Goal: Transaction & Acquisition: Purchase product/service

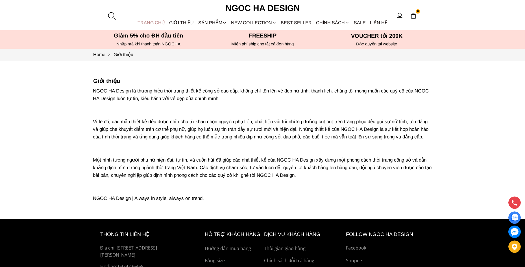
click at [149, 21] on link "TRANG CHỦ" at bounding box center [151, 22] width 32 height 15
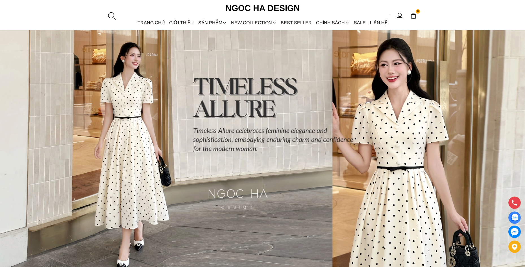
scroll to position [141, 0]
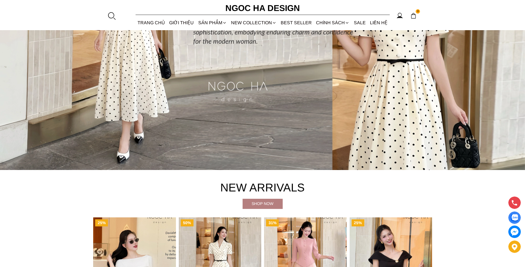
click at [415, 15] on img at bounding box center [413, 16] width 6 height 6
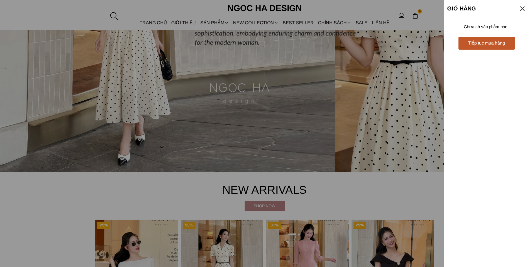
click at [403, 66] on div at bounding box center [264, 133] width 529 height 267
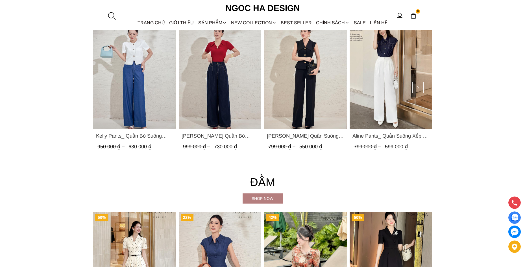
scroll to position [988, 0]
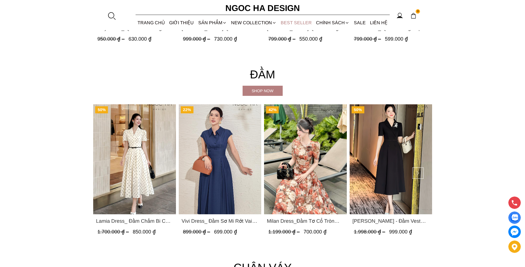
click at [301, 22] on link "BEST SELLER" at bounding box center [295, 22] width 35 height 15
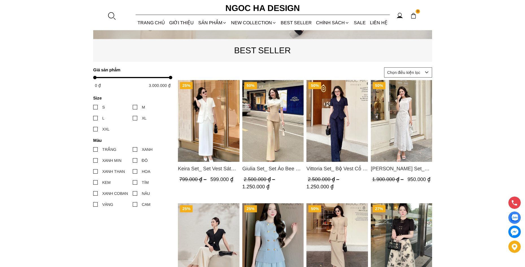
scroll to position [226, 0]
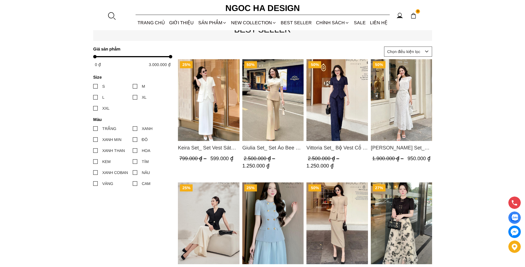
click at [216, 95] on img "Product image - Keira Set_ Set Vest Sát Nách Kết Hợp Chân Váy Bút Chì Mix Áo Kh…" at bounding box center [209, 100] width 62 height 82
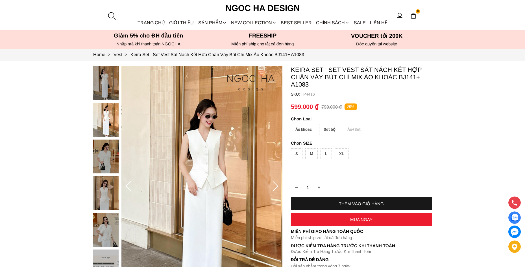
click at [328, 129] on div "Set bộ" at bounding box center [329, 129] width 21 height 11
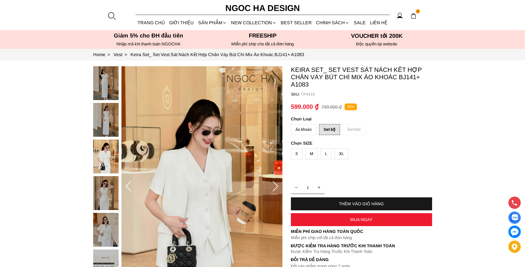
click at [326, 153] on div "L" at bounding box center [325, 153] width 11 height 11
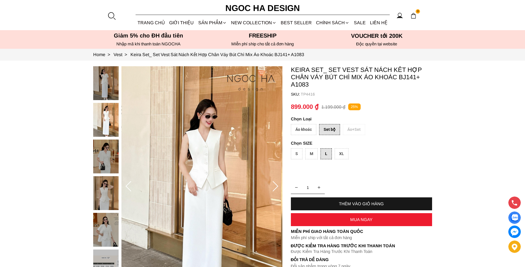
click at [364, 204] on div "THÊM VÀO GIỎ HÀNG" at bounding box center [361, 203] width 141 height 5
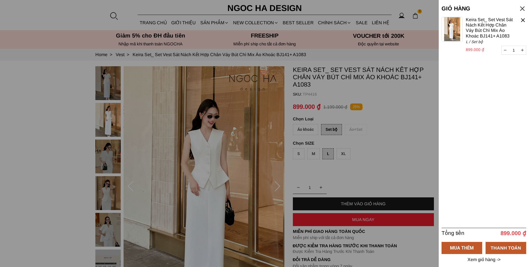
click at [414, 130] on div at bounding box center [264, 133] width 529 height 267
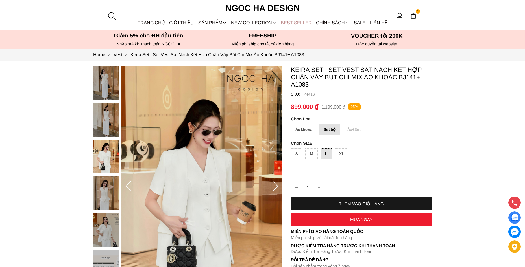
click at [302, 23] on link "BEST SELLER" at bounding box center [295, 22] width 35 height 15
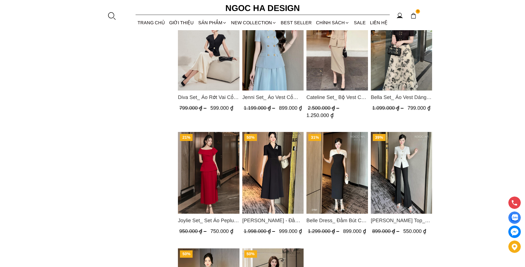
scroll to position [310, 0]
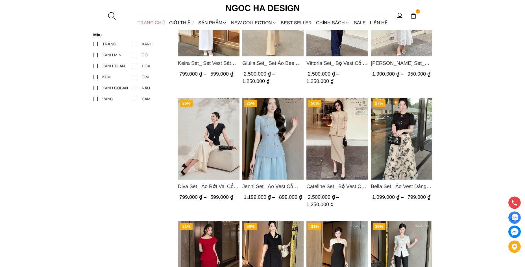
click at [156, 19] on link "TRANG CHỦ" at bounding box center [151, 22] width 32 height 15
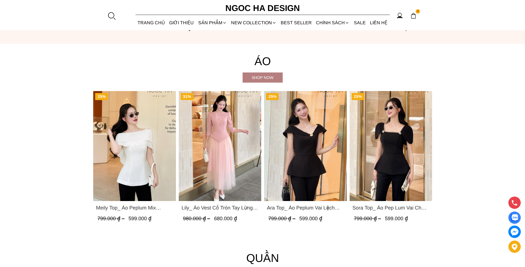
scroll to position [621, 0]
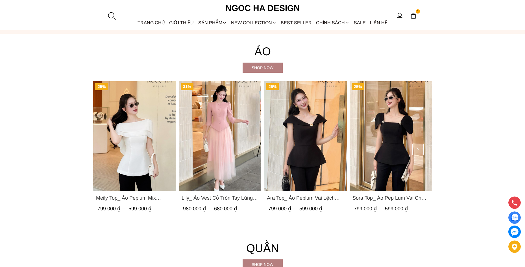
click at [157, 137] on img "Product image - Meily Top_ Áo Peplum Mix Choàng Vai Vải Tơ Màu Trắng A1086" at bounding box center [134, 136] width 83 height 110
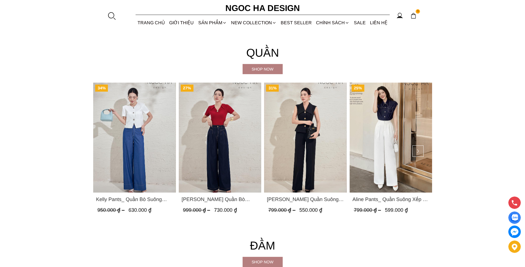
scroll to position [816, 0]
click at [292, 23] on link "BEST SELLER" at bounding box center [295, 22] width 35 height 15
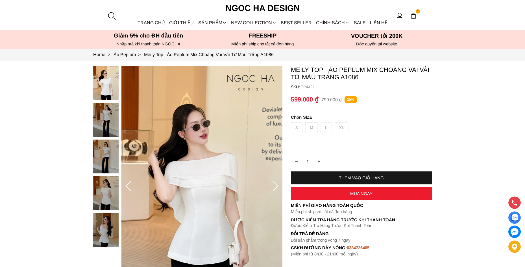
click at [105, 117] on img at bounding box center [105, 120] width 25 height 34
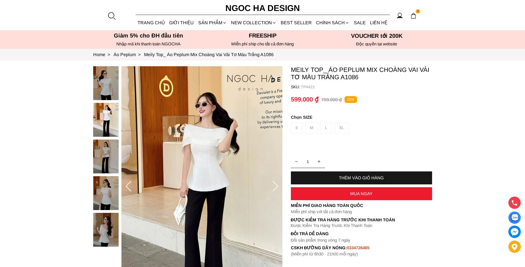
click at [295, 123] on div "S M L XL" at bounding box center [361, 129] width 141 height 14
click at [315, 129] on div "S M L XL" at bounding box center [361, 129] width 141 height 14
click at [339, 130] on div "S M L XL" at bounding box center [361, 129] width 141 height 14
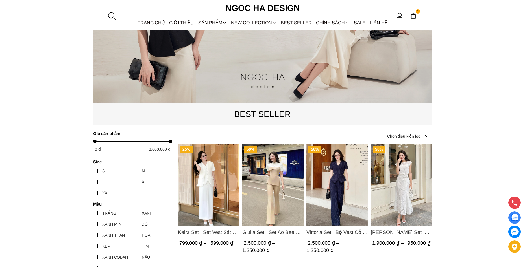
scroll to position [282, 0]
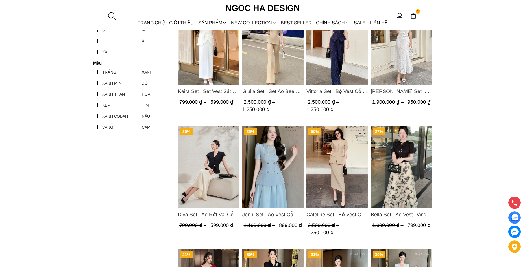
click at [344, 154] on img "Product image - Cateline Set_ Bộ Vest Cổ V Đính Cúc Nhí Chân Váy Bút Chì BJ127" at bounding box center [337, 167] width 62 height 82
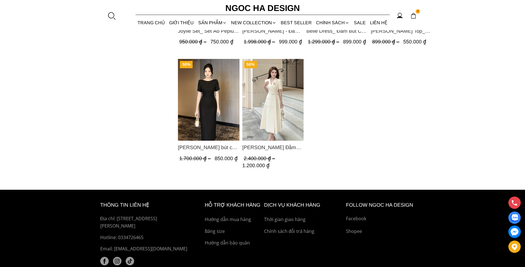
scroll to position [593, 0]
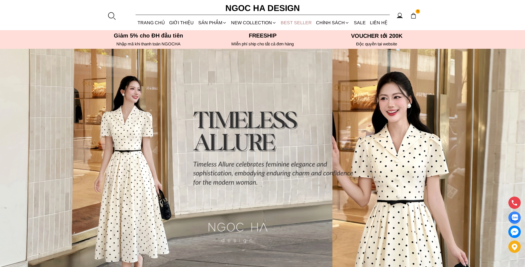
click at [304, 23] on link "BEST SELLER" at bounding box center [295, 22] width 35 height 15
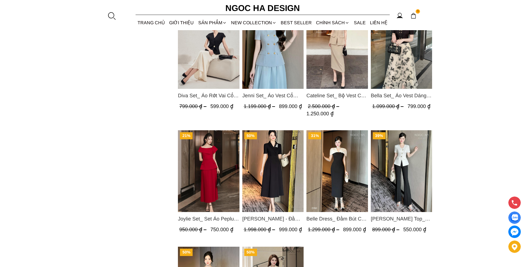
scroll to position [451, 0]
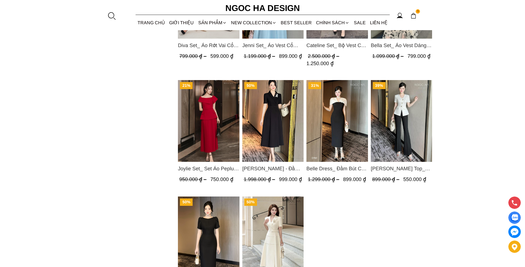
click at [112, 13] on div at bounding box center [111, 16] width 8 height 8
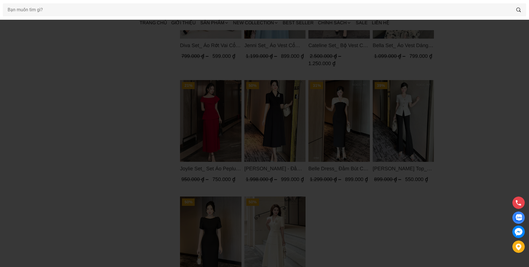
click at [492, 95] on div at bounding box center [264, 133] width 529 height 267
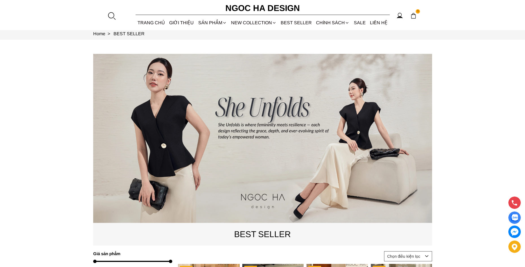
scroll to position [0, 0]
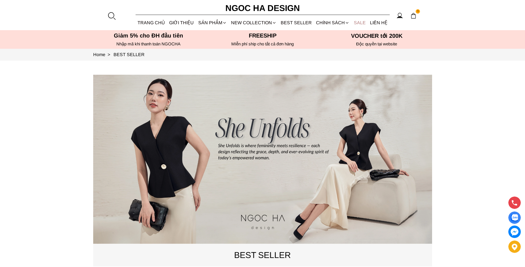
click at [358, 23] on link "SALE" at bounding box center [359, 22] width 16 height 15
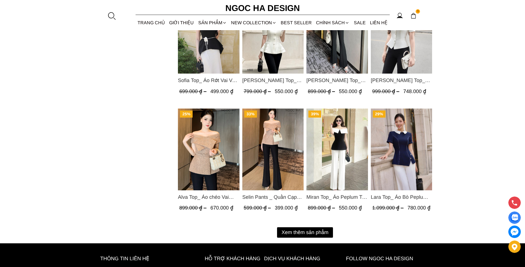
scroll to position [649, 0]
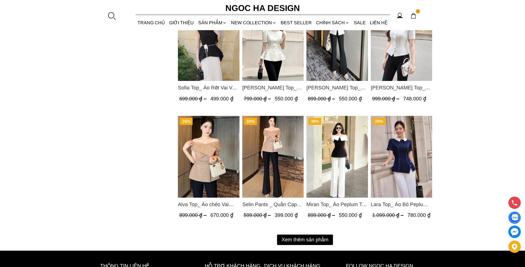
click at [319, 239] on button "Xem thêm sản phẩm" at bounding box center [305, 240] width 56 height 10
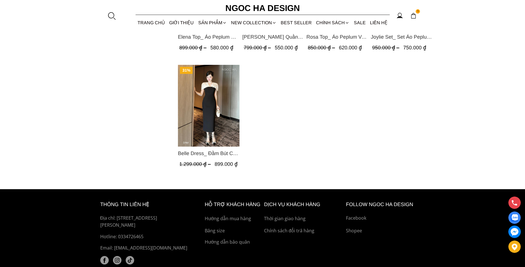
scroll to position [965, 0]
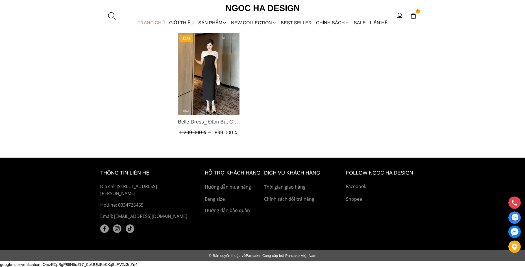
click at [150, 23] on link "TRANG CHỦ" at bounding box center [151, 22] width 32 height 15
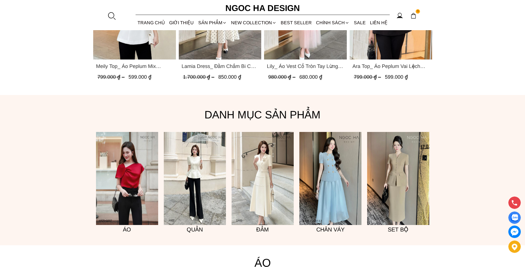
scroll to position [395, 0]
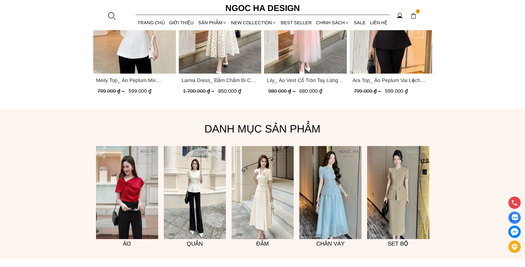
click at [163, 53] on img "Product image - Meily Top_ Áo Peplum Mix Choàng Vai Vải Tơ Màu Trắng A1086" at bounding box center [134, 19] width 83 height 110
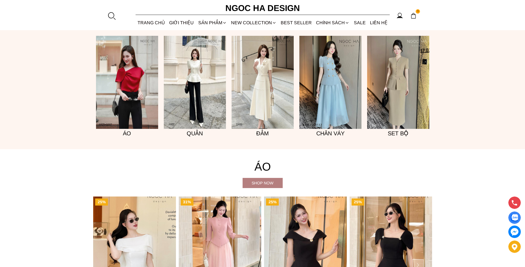
scroll to position [506, 0]
click at [187, 96] on img at bounding box center [195, 82] width 62 height 93
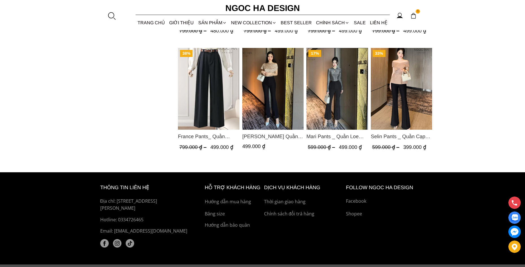
scroll to position [480, 0]
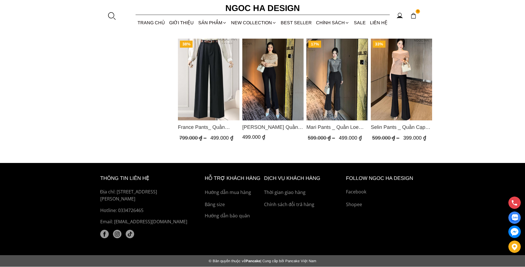
click at [408, 91] on img "Product image - Selin Pants _ Quần Cạp Cao Xếp Ly Giữa 2 màu Đen, Cam - Q007" at bounding box center [401, 80] width 62 height 82
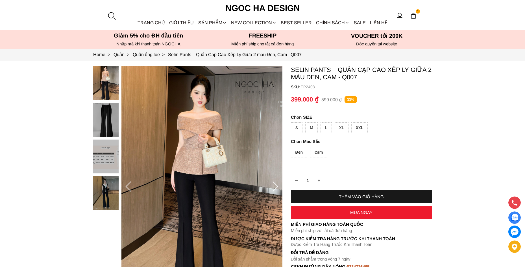
click at [326, 127] on div "L" at bounding box center [325, 127] width 11 height 11
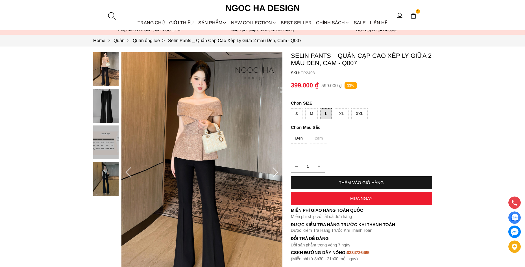
scroll to position [28, 0]
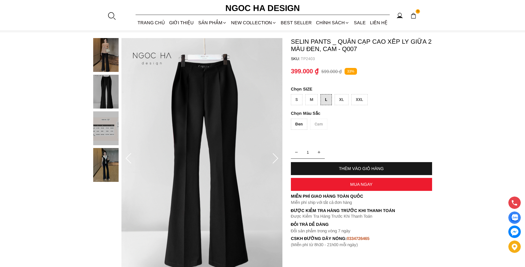
click at [368, 166] on div "THÊM VÀO GIỎ HÀNG" at bounding box center [361, 168] width 141 height 5
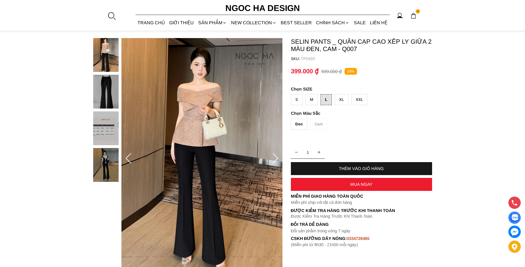
click at [300, 124] on div "Đen" at bounding box center [299, 124] width 16 height 11
click at [368, 167] on div "THÊM VÀO GIỎ HÀNG" at bounding box center [361, 168] width 141 height 5
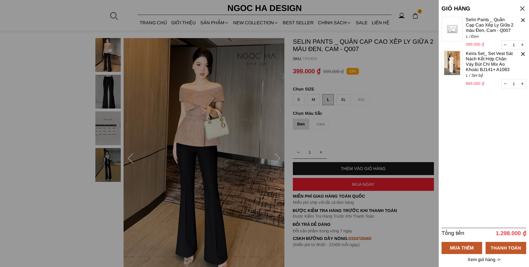
click at [396, 117] on div at bounding box center [264, 133] width 529 height 267
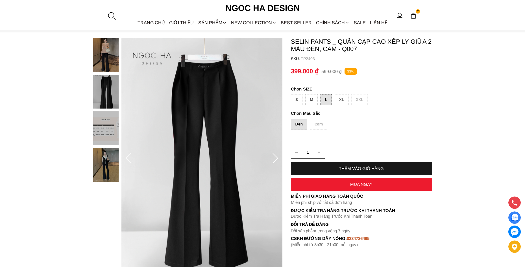
click at [365, 183] on div "MUA NGAY" at bounding box center [361, 184] width 141 height 5
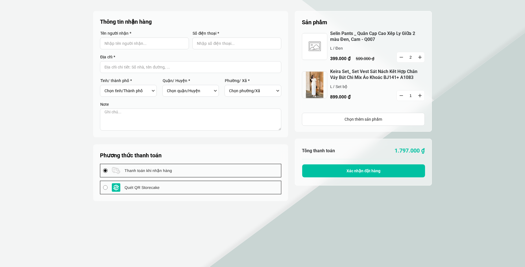
click at [399, 57] on button "button" at bounding box center [400, 57] width 9 height 10
type input "1"
click at [363, 170] on span "Xác nhận đặt hàng" at bounding box center [363, 171] width 34 height 5
click at [124, 42] on input "Input Nhập tên người nhận..." at bounding box center [144, 44] width 89 height 12
click at [130, 44] on input "Input Nhập tên người nhận..." at bounding box center [144, 44] width 89 height 12
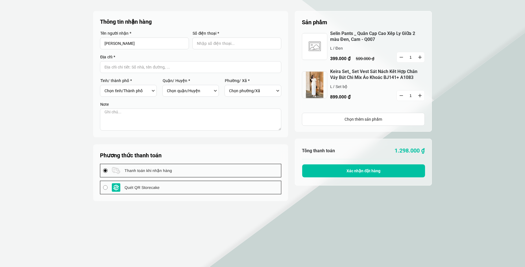
type input "Lê Thị Thanh Huyền"
click at [205, 44] on input "Input Nhập số điện thoại..." at bounding box center [236, 44] width 89 height 12
type input "0905240684"
click at [145, 71] on input "Input address with auto completion" at bounding box center [190, 67] width 181 height 12
click at [146, 65] on input "Input address with auto completion" at bounding box center [190, 67] width 181 height 12
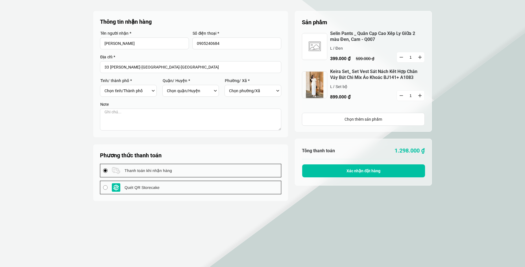
type input "33 Lê Lợi-Hải Châu-Đà Nẵng"
click at [153, 93] on div "Chọn tỉnh/Thành phố Hà Nội Hồ Chí Minh An Giang Bà Rịa-Vũng Tàu Bạc Liêu Bắc Gi…" at bounding box center [129, 91] width 51 height 10
click at [153, 89] on div "Chọn tỉnh/Thành phố Hà Nội Hồ Chí Minh An Giang Bà Rịa-Vũng Tàu Bạc Liêu Bắc Gi…" at bounding box center [129, 91] width 51 height 10
click at [152, 91] on div "Chọn tỉnh/Thành phố Hà Nội Hồ Chí Minh An Giang Bà Rịa-Vũng Tàu Bạc Liêu Bắc Gi…" at bounding box center [129, 91] width 51 height 10
click at [176, 67] on input "33 Lê Lợi-Hải Châu-Đà Nẵng" at bounding box center [190, 67] width 181 height 12
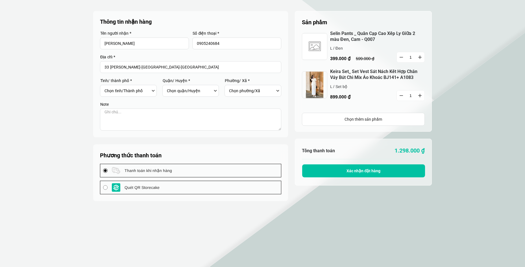
click at [128, 95] on select "Chọn tỉnh/Thành phố Hà Nội Hồ Chí Minh An Giang Bà Rịa-Vũng Tàu Bạc Liêu Bắc Gi…" at bounding box center [126, 91] width 45 height 10
select select "501"
click at [104, 86] on select "Chọn tỉnh/Thành phố Hà Nội Hồ Chí Minh An Giang Bà Rịa-Vũng Tàu Bạc Liêu Bắc Gi…" at bounding box center [126, 91] width 45 height 10
click at [214, 91] on div "Chọn quận/Huyện Huyện Hòa Vang Huyện Hoàng Sa Quận Cẩm Lệ Quận Hải Châu Quận Li…" at bounding box center [192, 91] width 51 height 10
click at [216, 89] on div "Chọn quận/Huyện Huyện Hòa Vang Huyện Hoàng Sa Quận Cẩm Lệ Quận Hải Châu Quận Li…" at bounding box center [192, 91] width 51 height 10
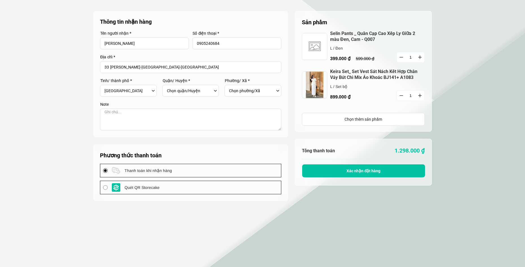
click at [207, 118] on textarea at bounding box center [190, 120] width 181 height 22
click at [206, 88] on select "Chọn quận/Huyện Huyện Hòa Vang Huyện Hoàng Sa Quận Cẩm Lệ Quận Hải Châu Quận Li…" at bounding box center [189, 91] width 45 height 10
select select "50101"
click at [167, 86] on select "Chọn quận/Huyện Huyện Hòa Vang Huyện Hoàng Sa Quận Cẩm Lệ Quận Hải Châu Quận Li…" at bounding box center [189, 91] width 45 height 10
click at [278, 90] on div "Chọn phường/Xã Phường Bình Hiên Phường Bình Thuận Phường Hải Châu 2 Phường Hải …" at bounding box center [254, 91] width 51 height 10
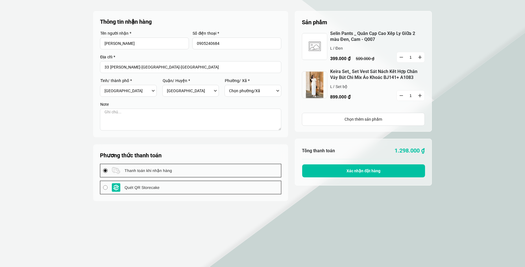
click at [277, 89] on div "Chọn phường/Xã Phường Bình Hiên Phường Bình Thuận Phường Hải Châu 2 Phường Hải …" at bounding box center [254, 91] width 51 height 10
click at [273, 100] on form "Thông tin nhận hàng Tên người nhận * Lê Thị Thanh Huyền Số điện thoại * 0905240…" at bounding box center [190, 74] width 181 height 113
click at [250, 90] on select "Chọn phường/Xã Phường Bình Hiên Phường Bình Thuận Phường Hải Châu 2 Phường Hải …" at bounding box center [251, 91] width 45 height 10
select select "5010105"
click at [229, 86] on select "Chọn phường/Xã Phường Bình Hiên Phường Bình Thuận Phường Hải Châu 2 Phường Hải …" at bounding box center [251, 91] width 45 height 10
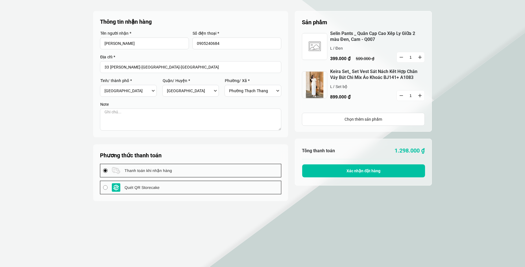
click at [365, 169] on span "Xác nhận đặt hàng" at bounding box center [363, 171] width 34 height 5
